Goal: Task Accomplishment & Management: Use online tool/utility

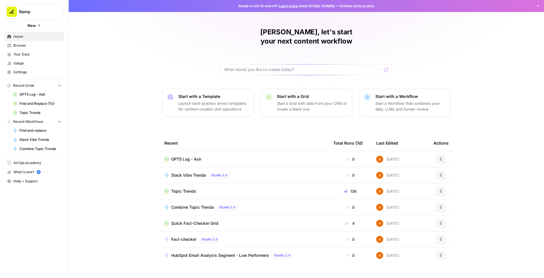
click at [25, 47] on span "Browse" at bounding box center [37, 45] width 48 height 5
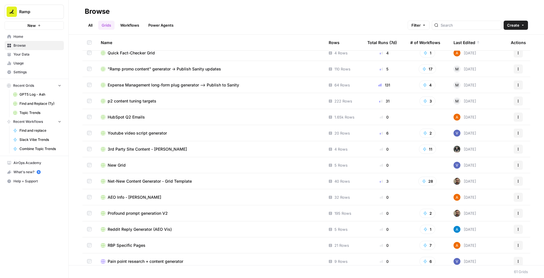
scroll to position [58, 0]
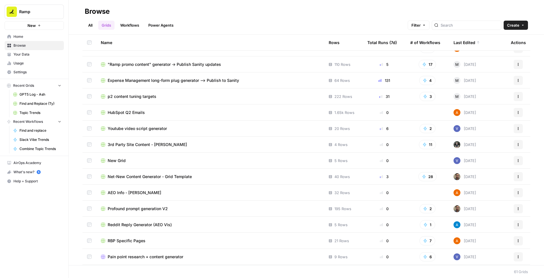
click at [119, 192] on span "AEO Info - [PERSON_NAME]" at bounding box center [134, 193] width 53 height 6
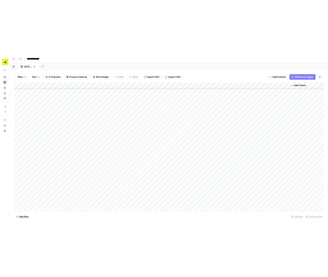
scroll to position [116, 0]
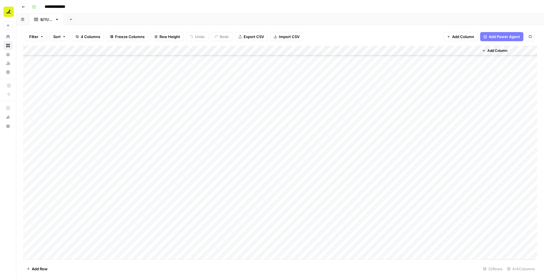
click at [144, 147] on div "Add Column" at bounding box center [280, 153] width 514 height 214
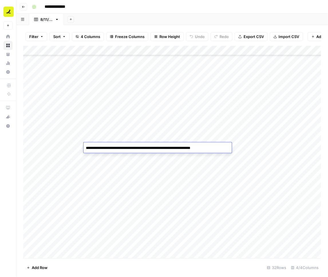
click at [253, 147] on div "Add Column" at bounding box center [172, 152] width 298 height 213
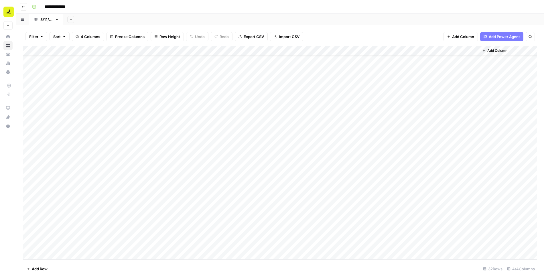
scroll to position [0, 0]
click at [58, 19] on icon "button" at bounding box center [57, 19] width 2 height 1
click at [76, 39] on span "Duplicate Sheet" at bounding box center [79, 38] width 27 height 6
click at [82, 21] on div "[DATE]" at bounding box center [81, 20] width 12 height 6
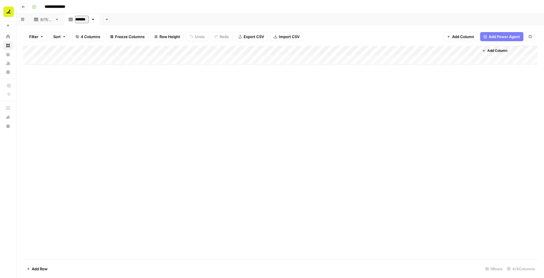
click at [82, 20] on input "*******" at bounding box center [82, 19] width 14 height 7
type input "*******"
click at [46, 16] on link "[DATE]" at bounding box center [46, 19] width 35 height 11
click at [72, 61] on div "Add Column" at bounding box center [280, 153] width 514 height 214
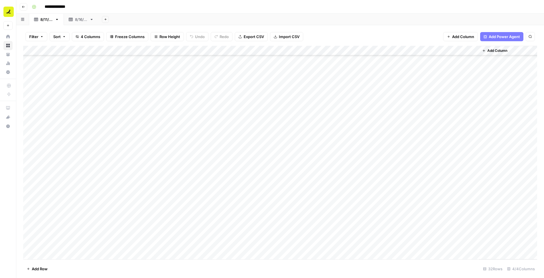
click at [219, 246] on div "Add Column" at bounding box center [280, 153] width 514 height 214
click at [83, 17] on div "[DATE]" at bounding box center [81, 20] width 12 height 6
click at [56, 60] on div "Add Column" at bounding box center [280, 55] width 514 height 19
click at [140, 68] on div "Add Column" at bounding box center [280, 60] width 514 height 29
click at [66, 62] on div "Add Column" at bounding box center [280, 65] width 514 height 38
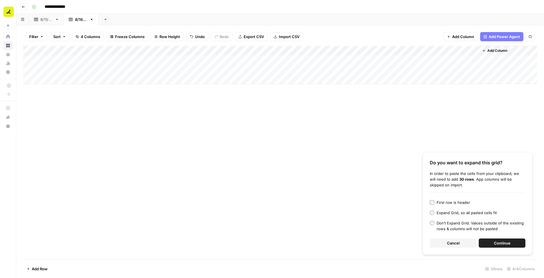
click at [328, 244] on button "Continue" at bounding box center [501, 242] width 47 height 9
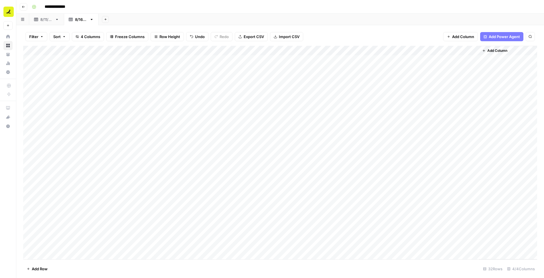
click at [154, 130] on div "Add Column" at bounding box center [280, 153] width 514 height 214
click at [152, 125] on div "Add Column" at bounding box center [280, 153] width 514 height 214
click at [153, 137] on div "Add Column" at bounding box center [280, 153] width 514 height 214
click at [261, 135] on div "Add Column" at bounding box center [280, 153] width 514 height 214
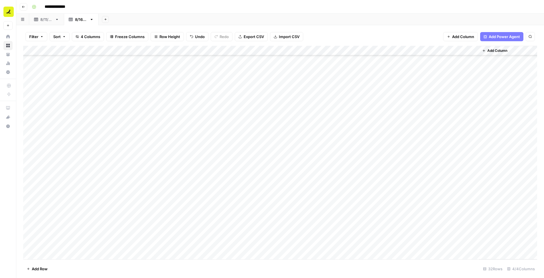
click at [261, 135] on div "Add Column" at bounding box center [280, 153] width 514 height 214
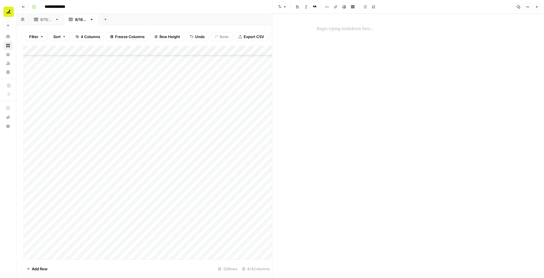
click at [322, 27] on p at bounding box center [407, 28] width 183 height 7
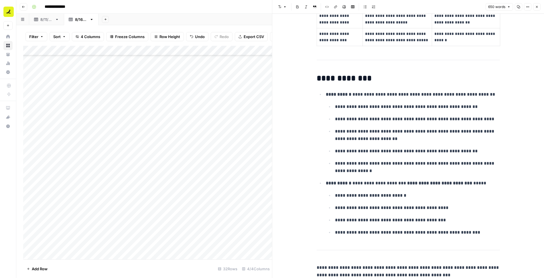
click at [328, 6] on icon "button" at bounding box center [536, 6] width 3 height 3
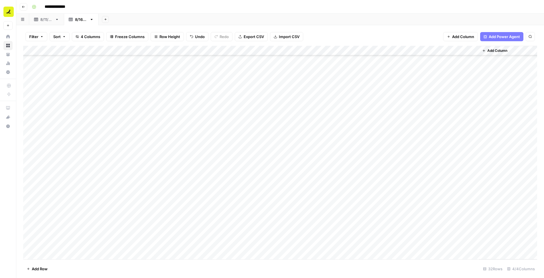
click at [328, 135] on div "Add Column" at bounding box center [280, 153] width 514 height 214
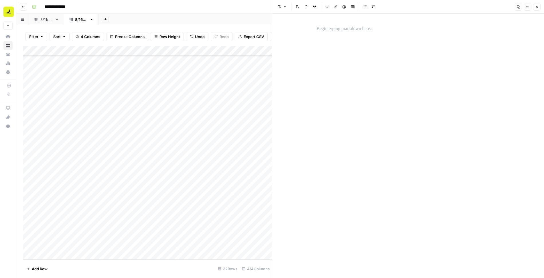
click at [328, 30] on p at bounding box center [407, 28] width 183 height 7
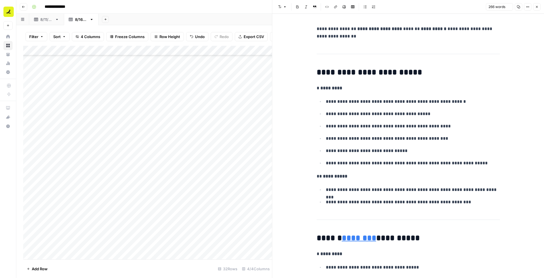
scroll to position [318, 0]
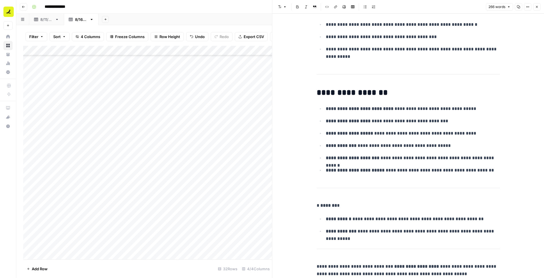
click at [328, 6] on button "Close" at bounding box center [536, 6] width 7 height 7
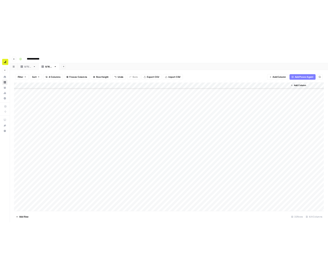
scroll to position [26, 0]
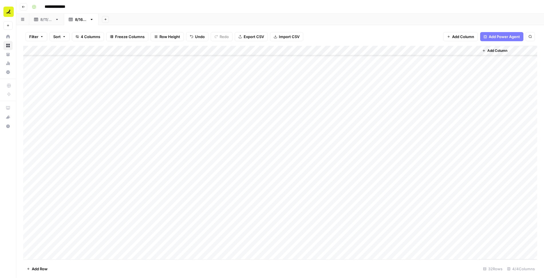
click at [185, 104] on div "Add Column" at bounding box center [280, 153] width 514 height 214
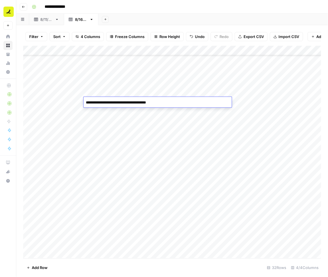
click at [249, 100] on div "Add Column" at bounding box center [172, 152] width 298 height 213
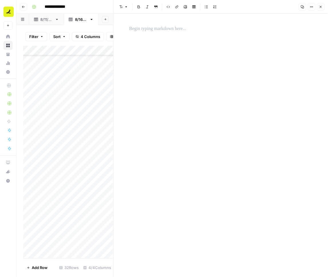
click at [182, 29] on p at bounding box center [220, 28] width 183 height 7
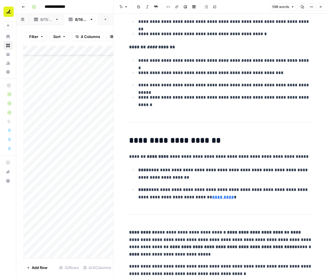
click at [324, 7] on button "Close" at bounding box center [320, 6] width 7 height 7
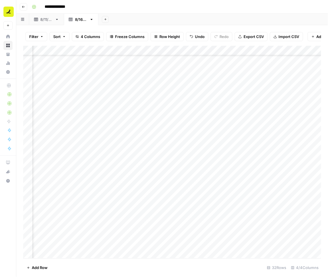
scroll to position [26, 189]
click at [236, 102] on div "Add Column" at bounding box center [172, 152] width 298 height 213
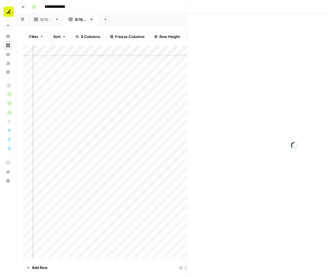
scroll to position [26, 185]
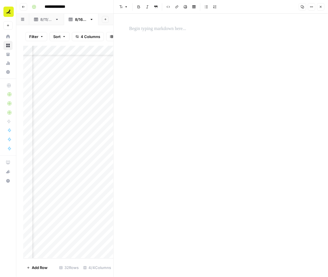
click at [163, 29] on p at bounding box center [220, 28] width 183 height 7
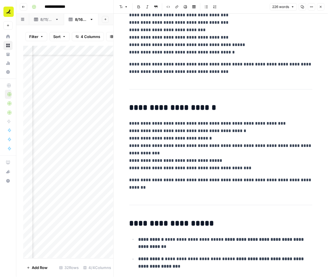
scroll to position [0, 0]
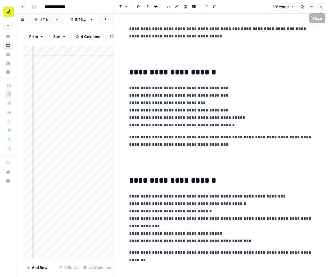
click at [322, 8] on button "Close" at bounding box center [320, 6] width 7 height 7
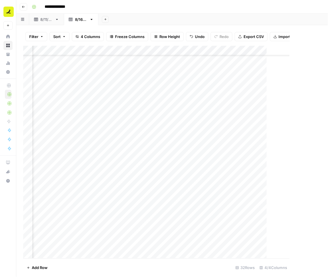
scroll to position [26, 182]
click at [114, 104] on div "Add Column" at bounding box center [172, 152] width 298 height 213
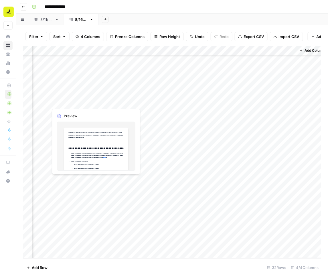
click at [114, 104] on div "Add Column" at bounding box center [172, 152] width 298 height 213
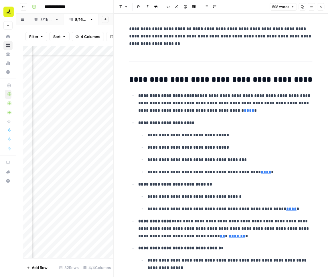
click at [320, 9] on icon "button" at bounding box center [320, 6] width 3 height 3
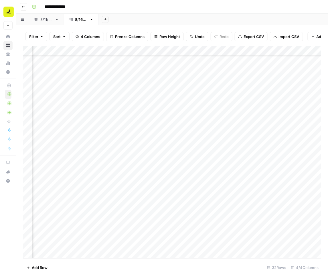
scroll to position [26, 116]
click at [185, 152] on div "Add Column" at bounding box center [172, 152] width 298 height 213
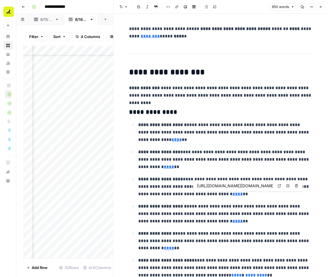
type input "[URL][DOMAIN_NAME][DOMAIN_NAME]"
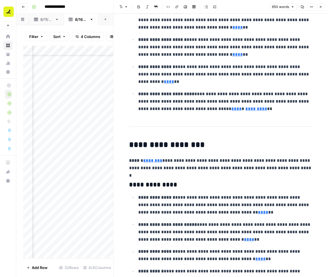
scroll to position [258, 0]
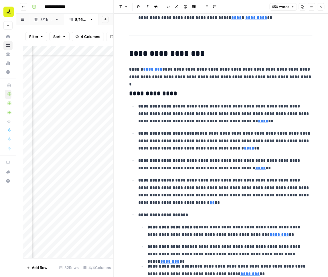
click at [323, 5] on button "Close" at bounding box center [320, 6] width 7 height 7
